Goal: Information Seeking & Learning: Find specific fact

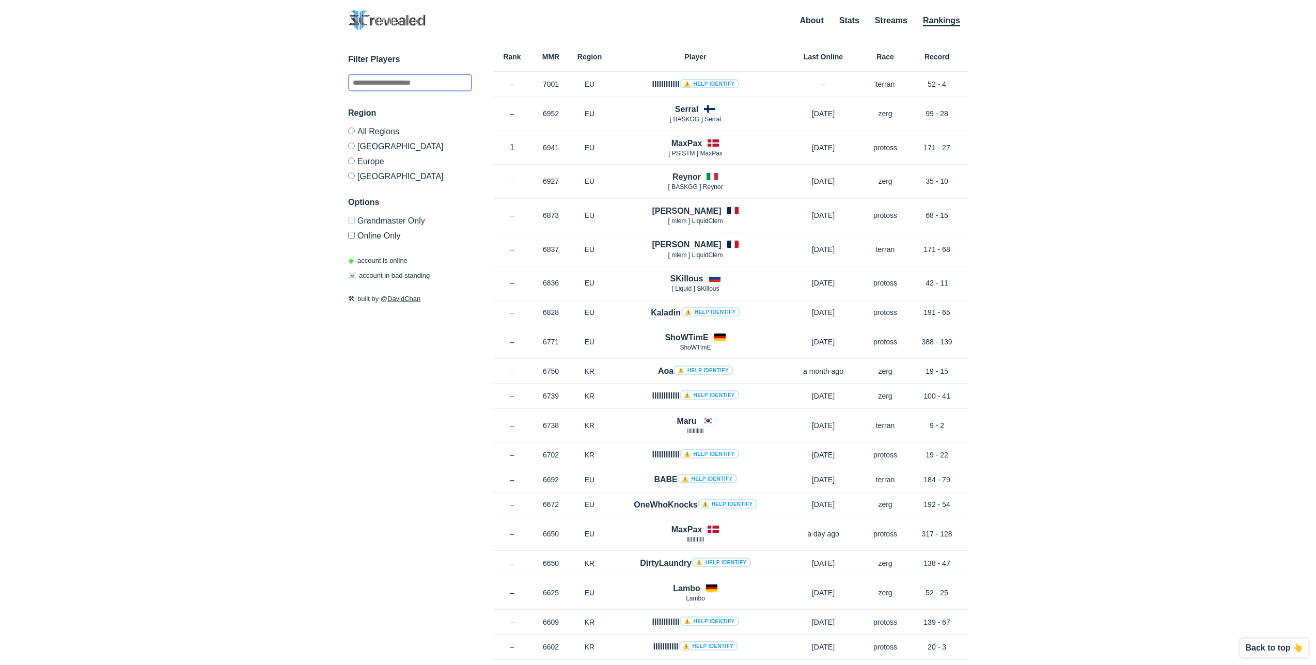
click at [381, 78] on input "text" at bounding box center [410, 83] width 124 height 18
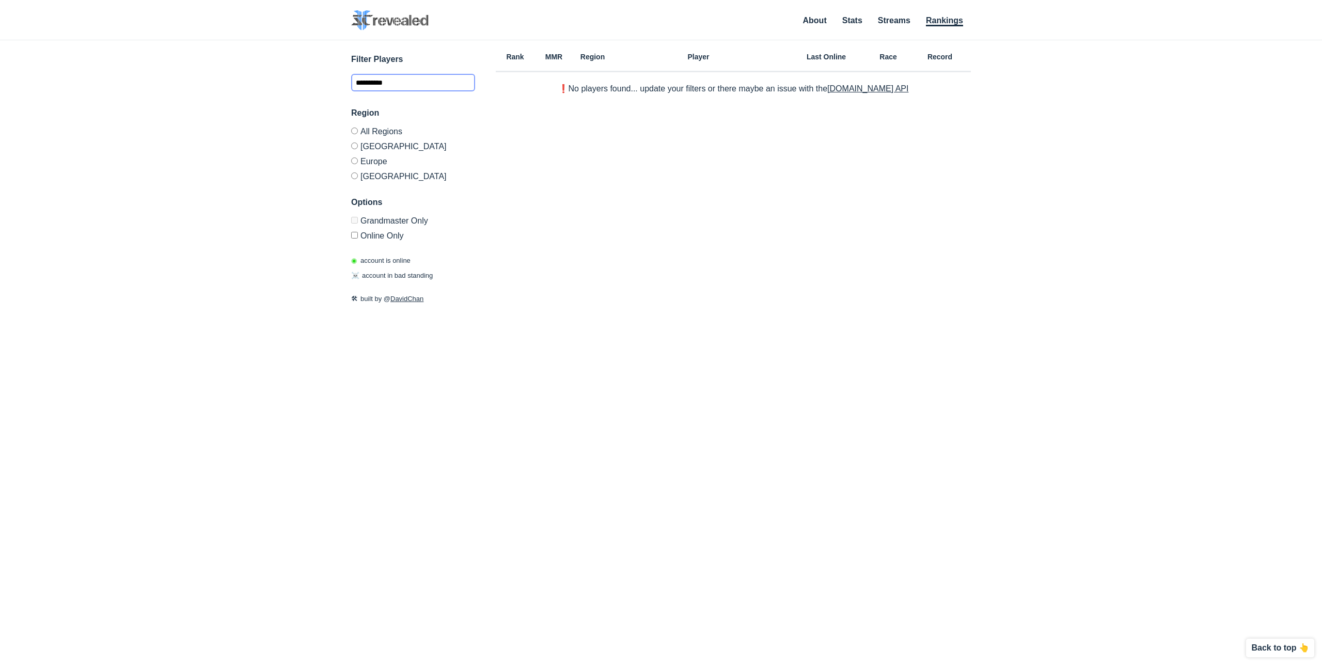
type input "**********"
click at [879, 87] on link "[DOMAIN_NAME] API" at bounding box center [867, 88] width 81 height 9
